Goal: Navigation & Orientation: Find specific page/section

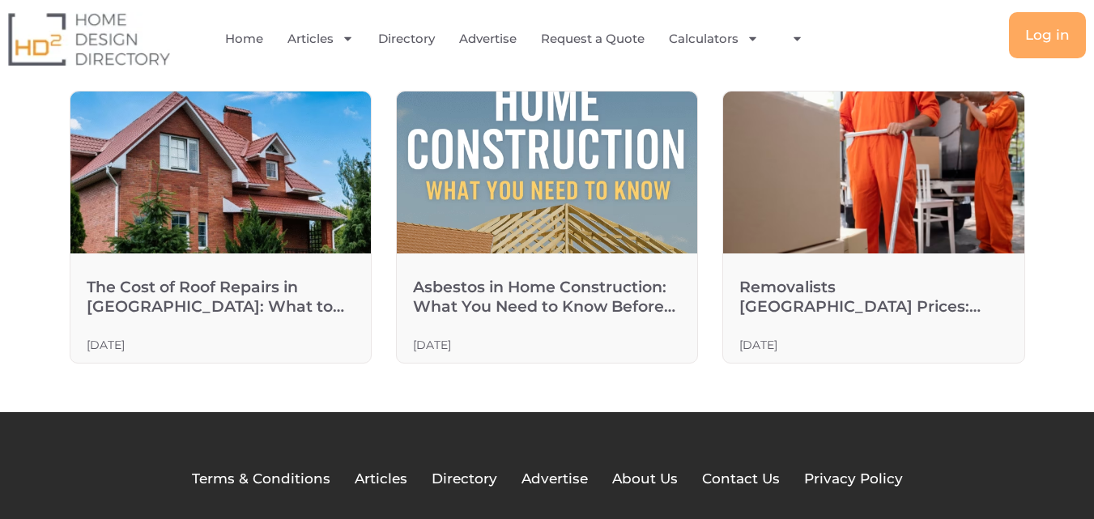
scroll to position [3244, 0]
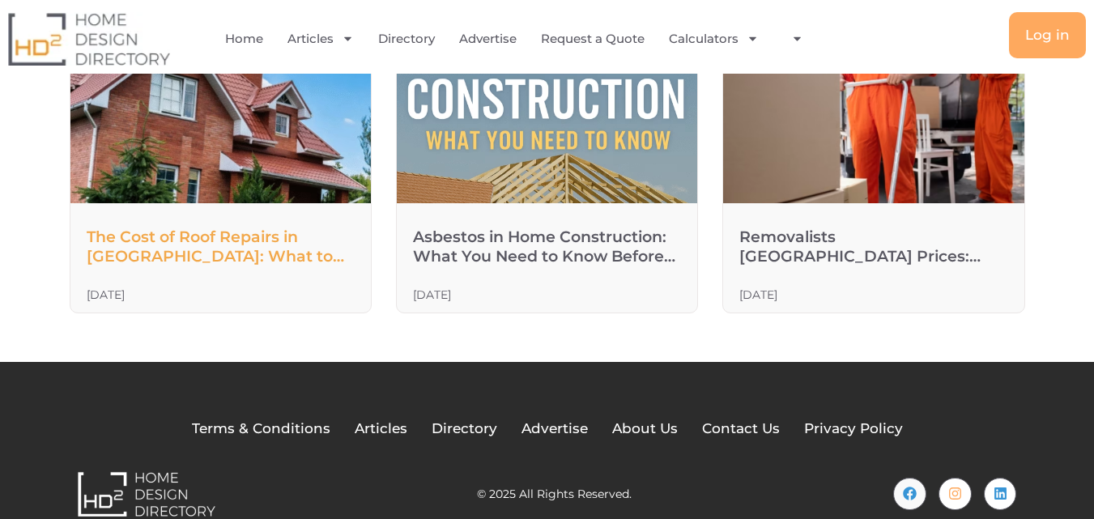
click at [264, 228] on link "The Cost of Roof Repairs in Hobart: What to Expect in 2025" at bounding box center [215, 256] width 257 height 57
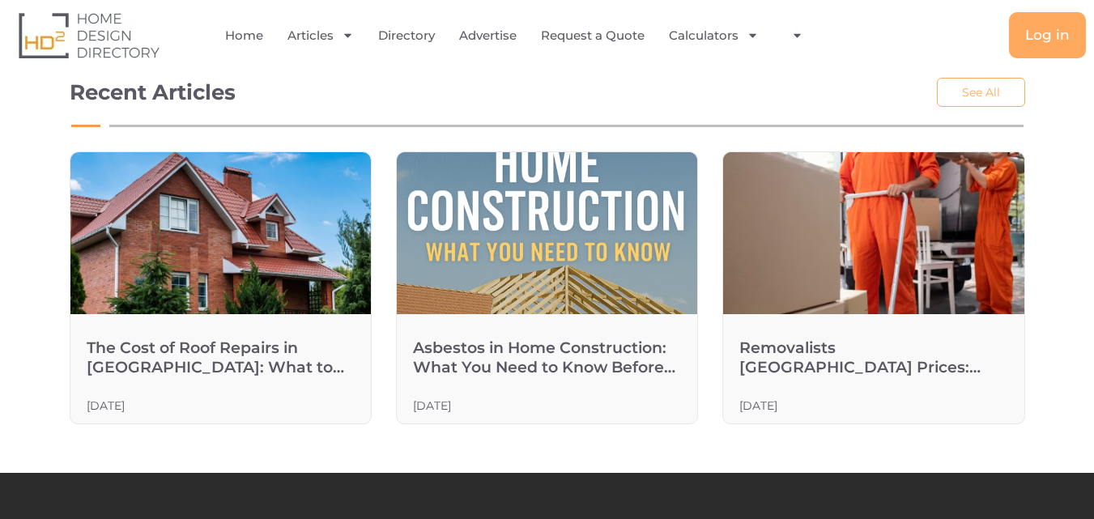
scroll to position [2382, 0]
